Goal: Task Accomplishment & Management: Use online tool/utility

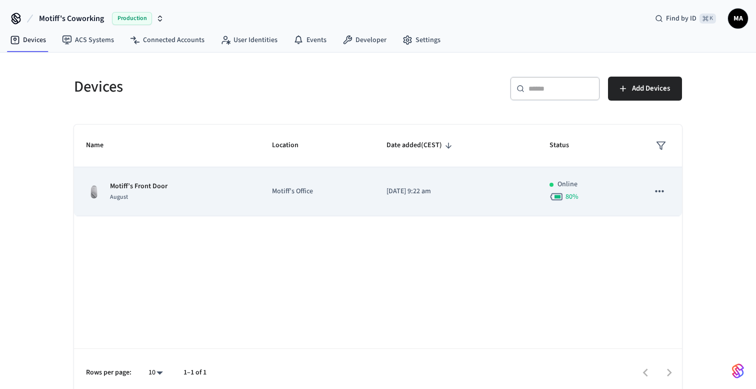
click at [571, 185] on p "Online" at bounding box center [568, 184] width 20 height 11
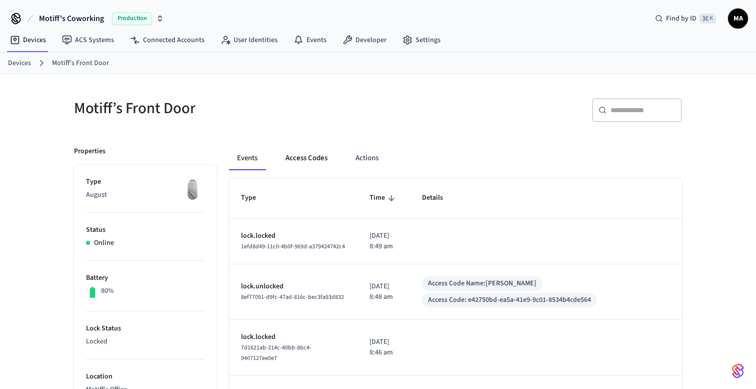
click at [294, 152] on button "Access Codes" at bounding box center [307, 158] width 58 height 24
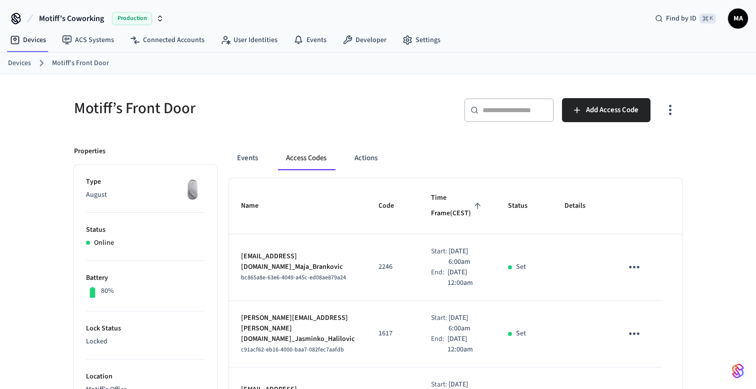
click at [409, 101] on div "​ ​ Add Access Code" at bounding box center [533, 114] width 298 height 32
